Goal: Find specific page/section: Find specific page/section

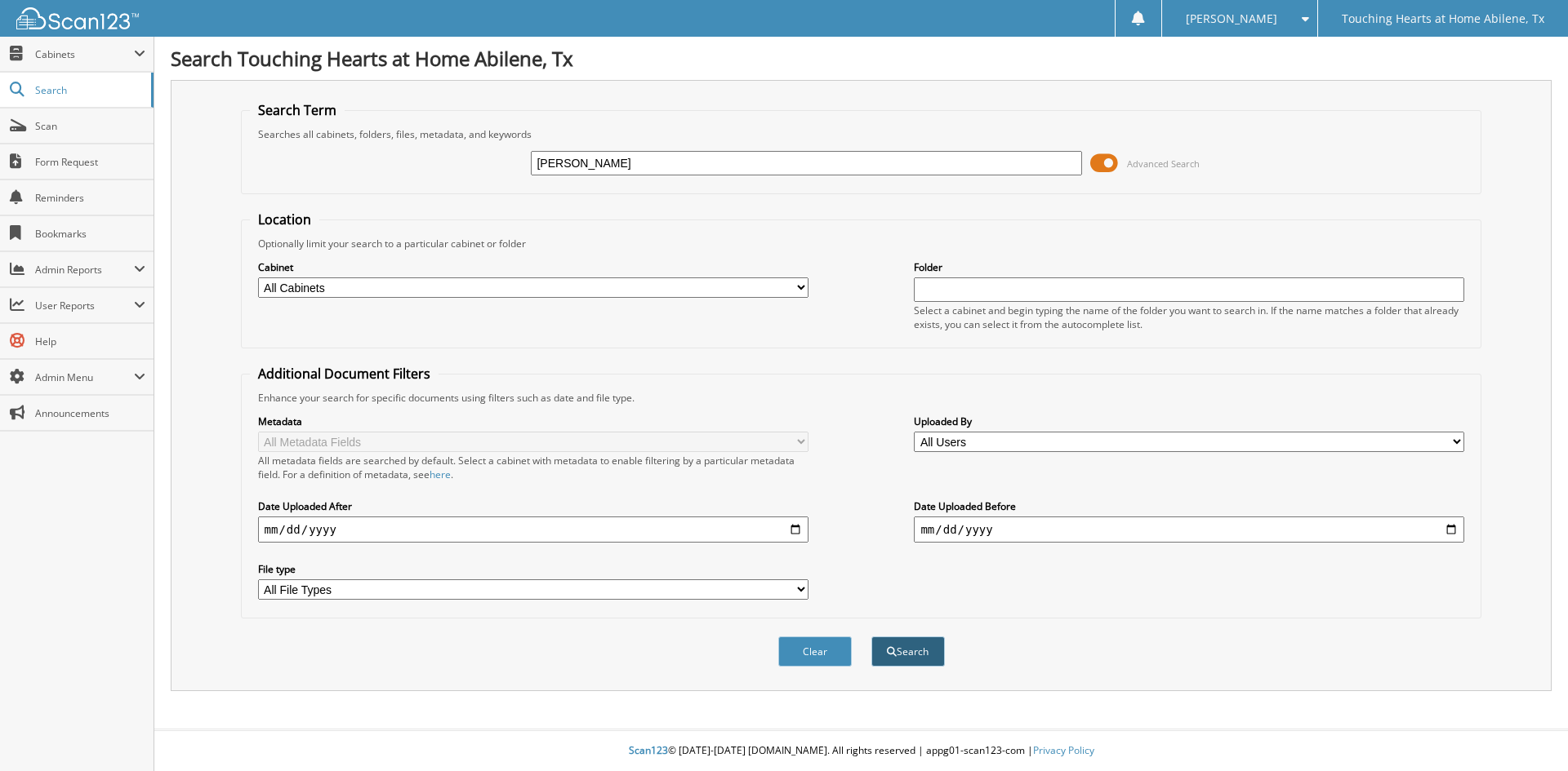
type input "[PERSON_NAME]"
click at [897, 652] on button "Search" at bounding box center [908, 652] width 73 height 30
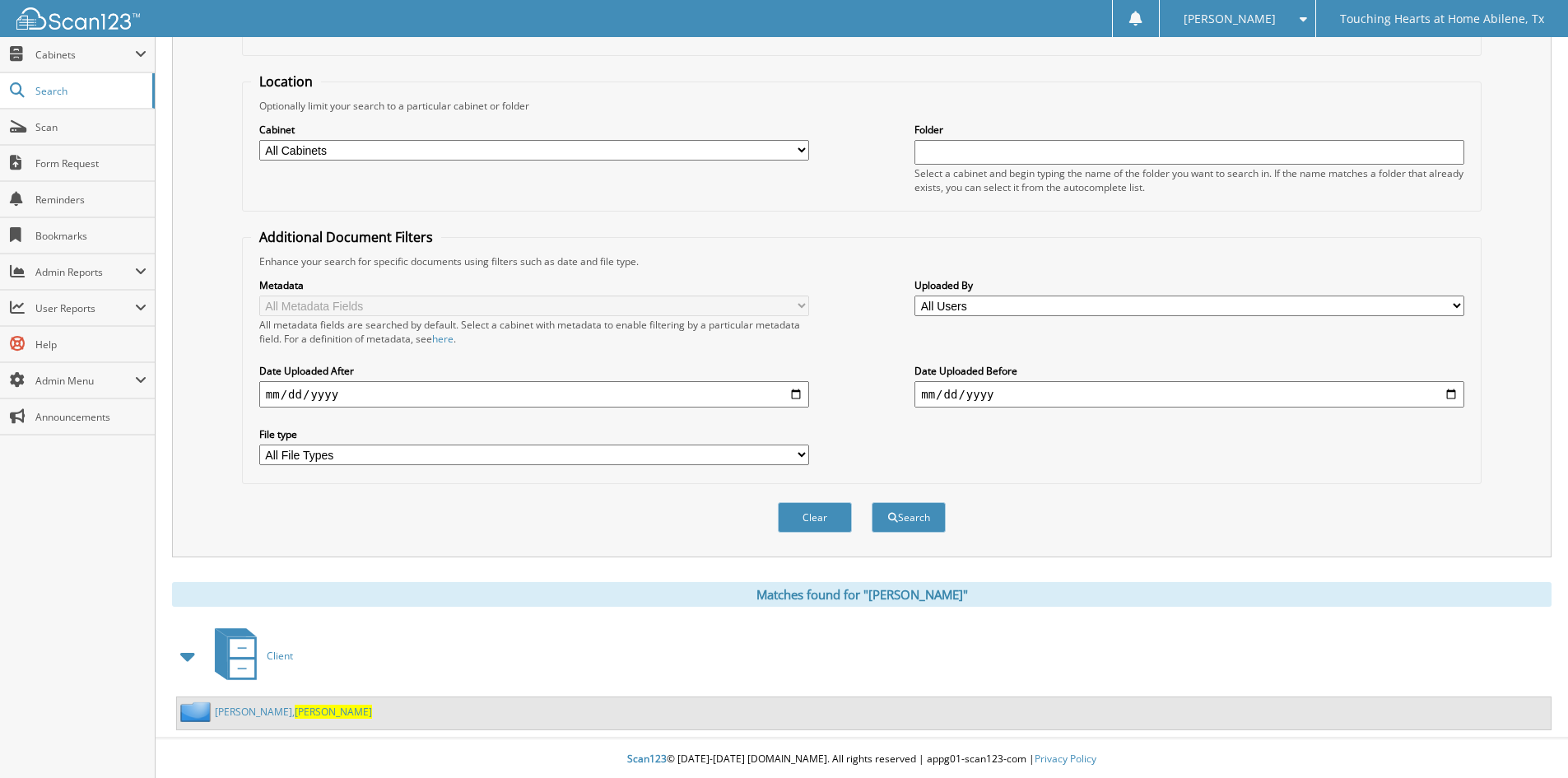
scroll to position [142, 0]
click at [295, 710] on span "Laquita" at bounding box center [334, 710] width 78 height 14
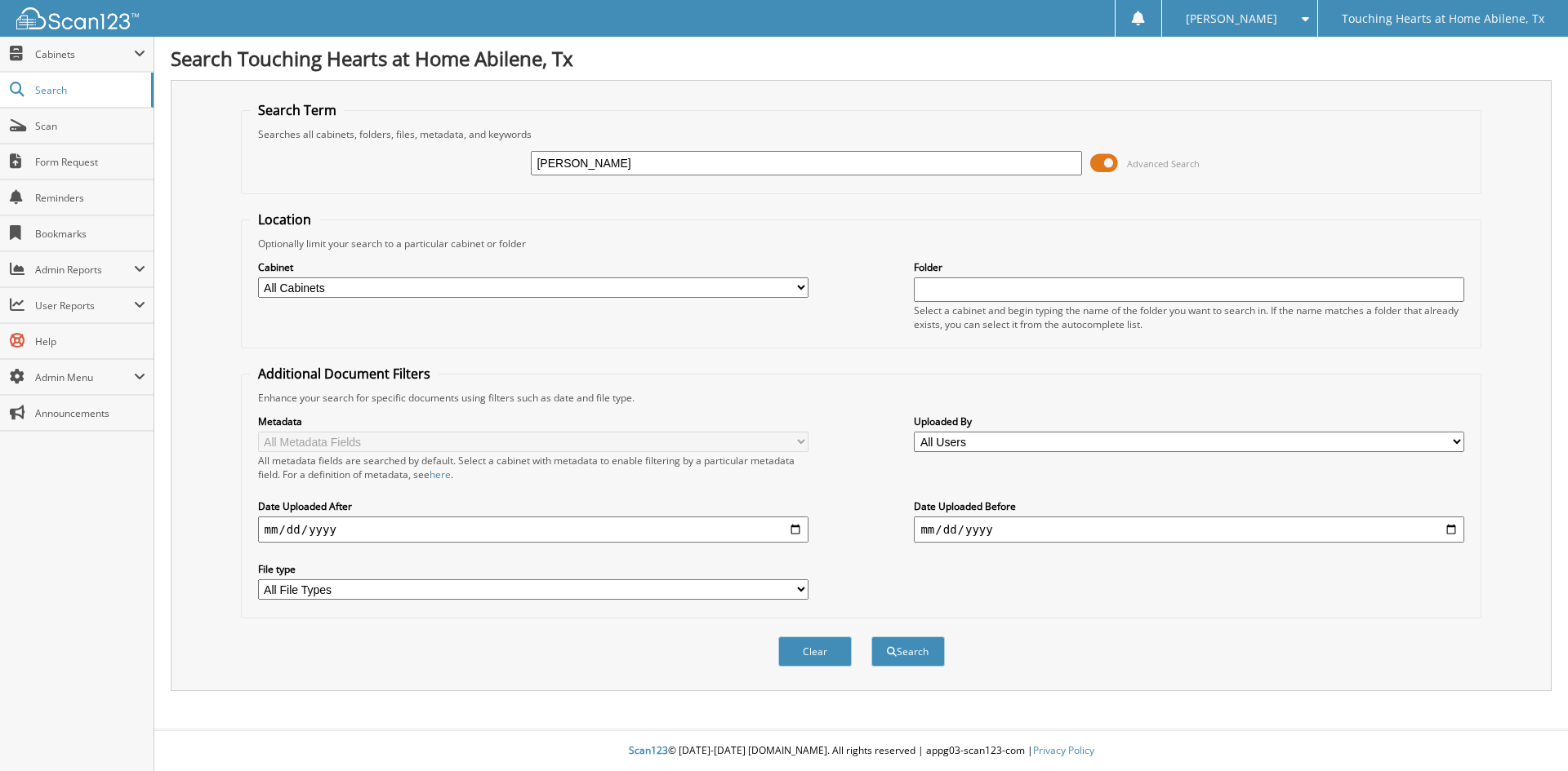
type input "[PERSON_NAME]"
click at [871, 637] on button "Search" at bounding box center [908, 652] width 73 height 30
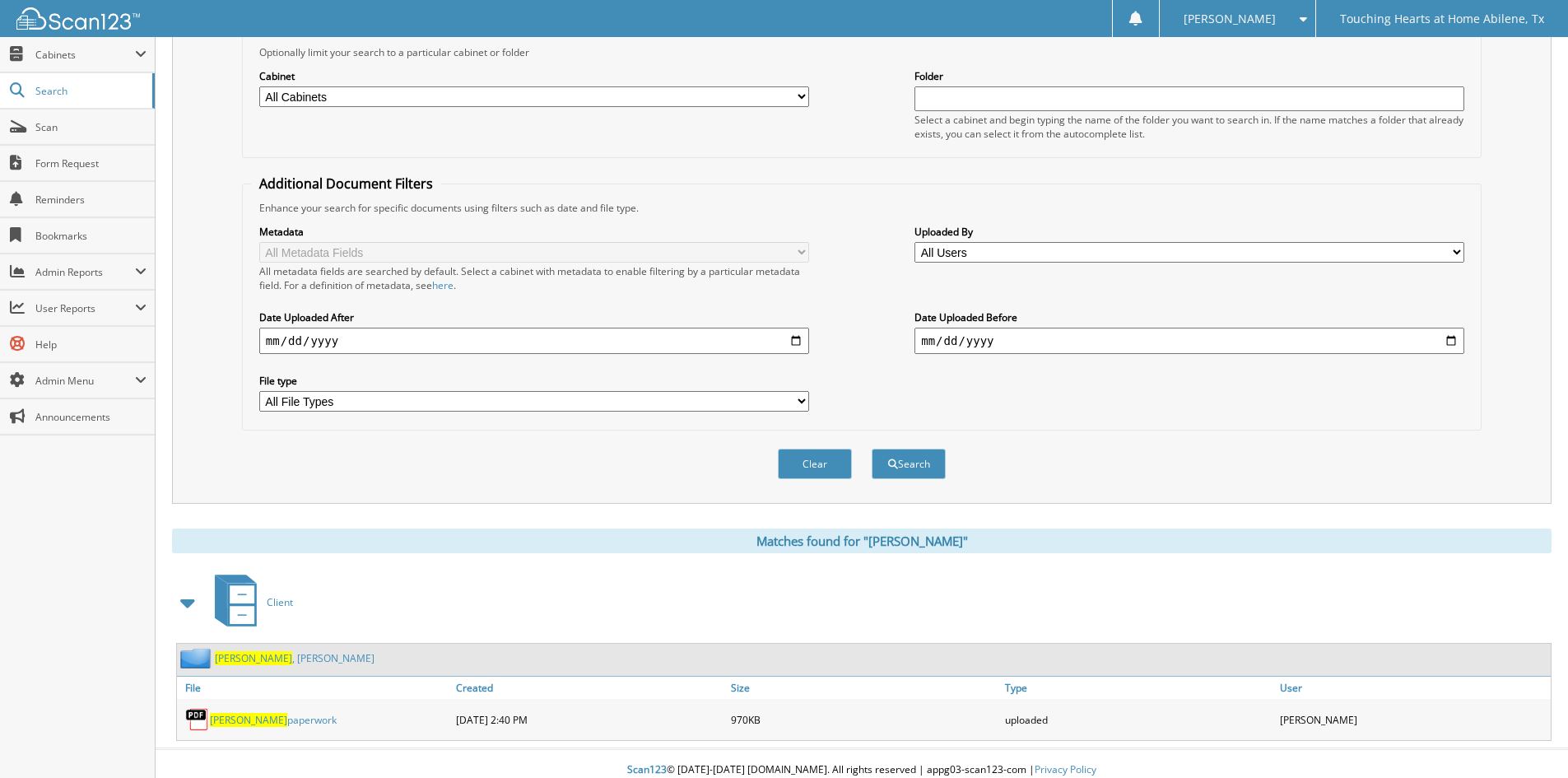
scroll to position [207, 0]
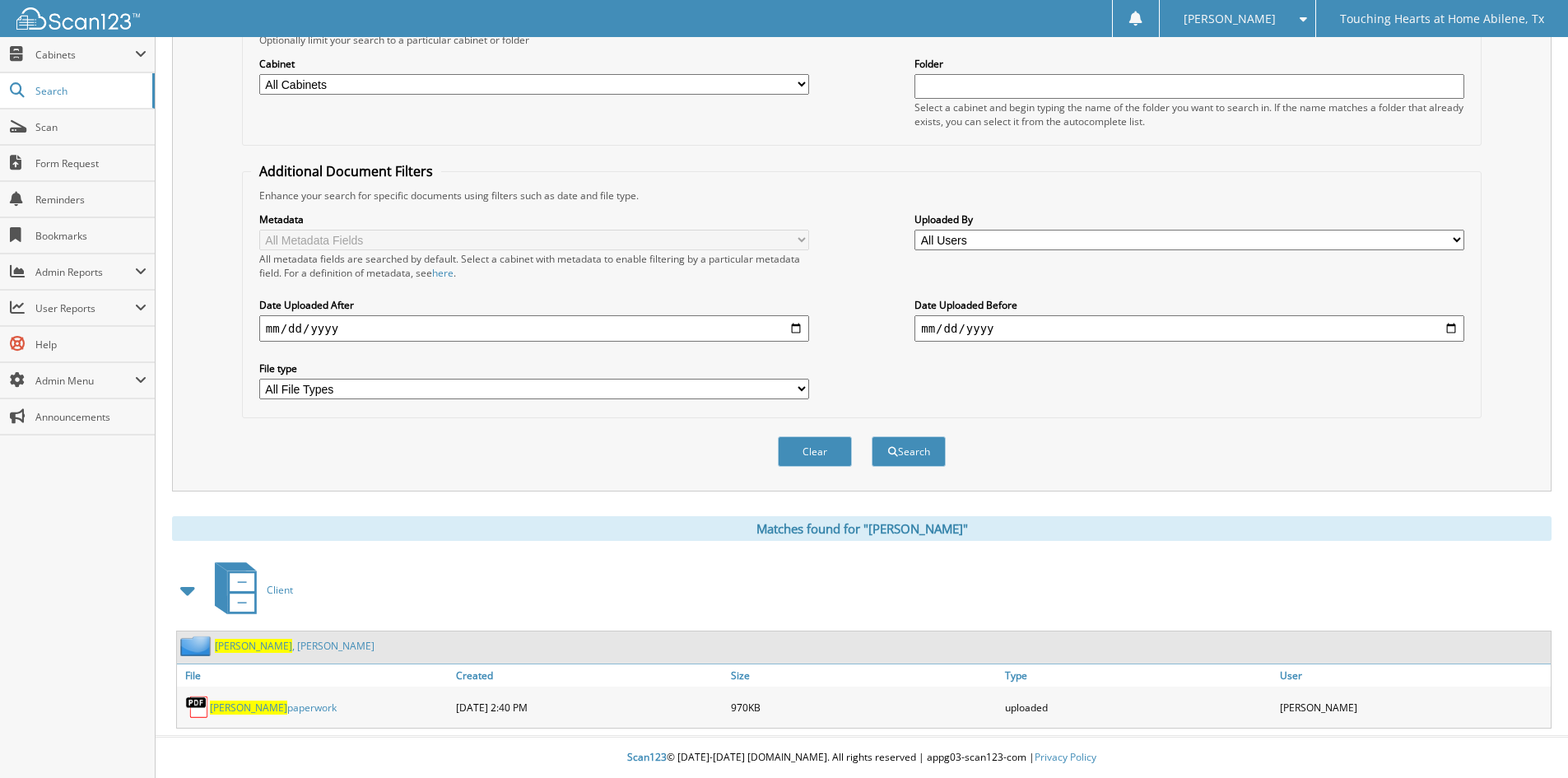
click at [239, 705] on span "[PERSON_NAME]" at bounding box center [249, 708] width 78 height 14
click at [243, 646] on span "[PERSON_NAME]" at bounding box center [253, 646] width 78 height 14
